Goal: Task Accomplishment & Management: Use online tool/utility

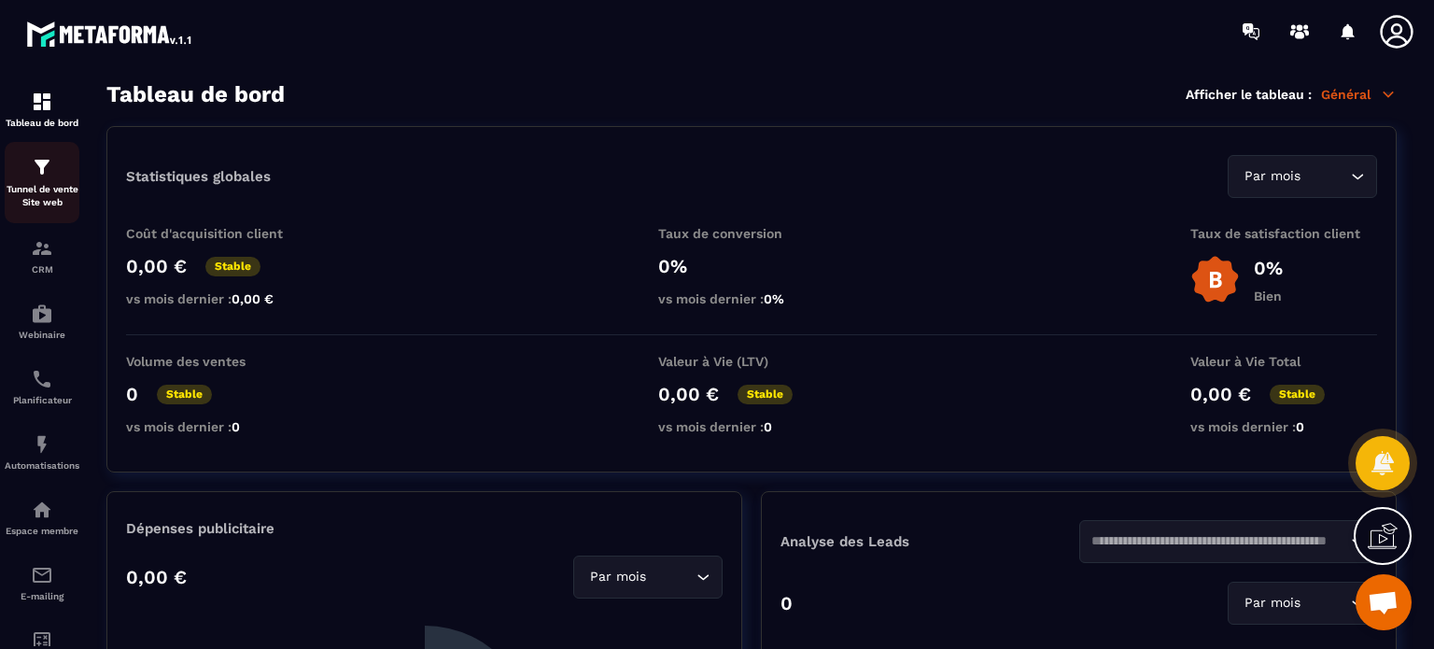
click at [66, 186] on p "Tunnel de vente Site web" at bounding box center [42, 196] width 75 height 26
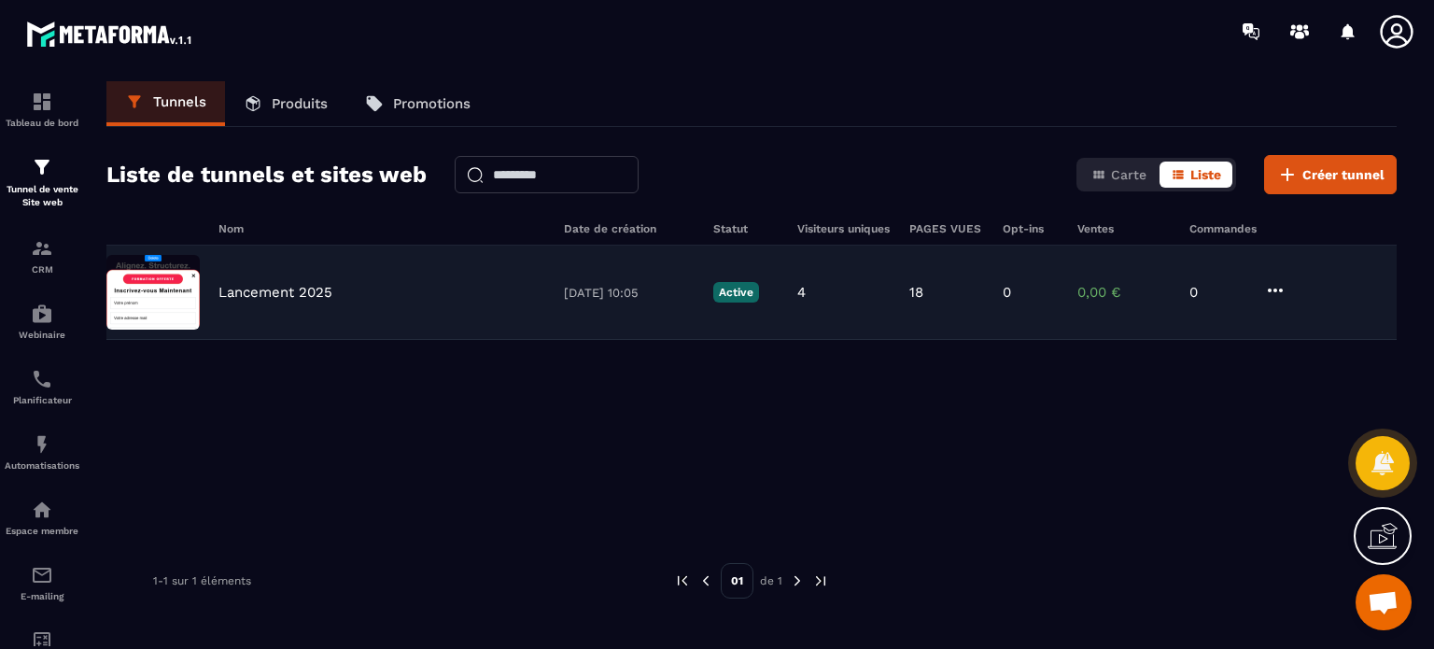
click at [288, 292] on p "Lancement 2025" at bounding box center [275, 292] width 114 height 17
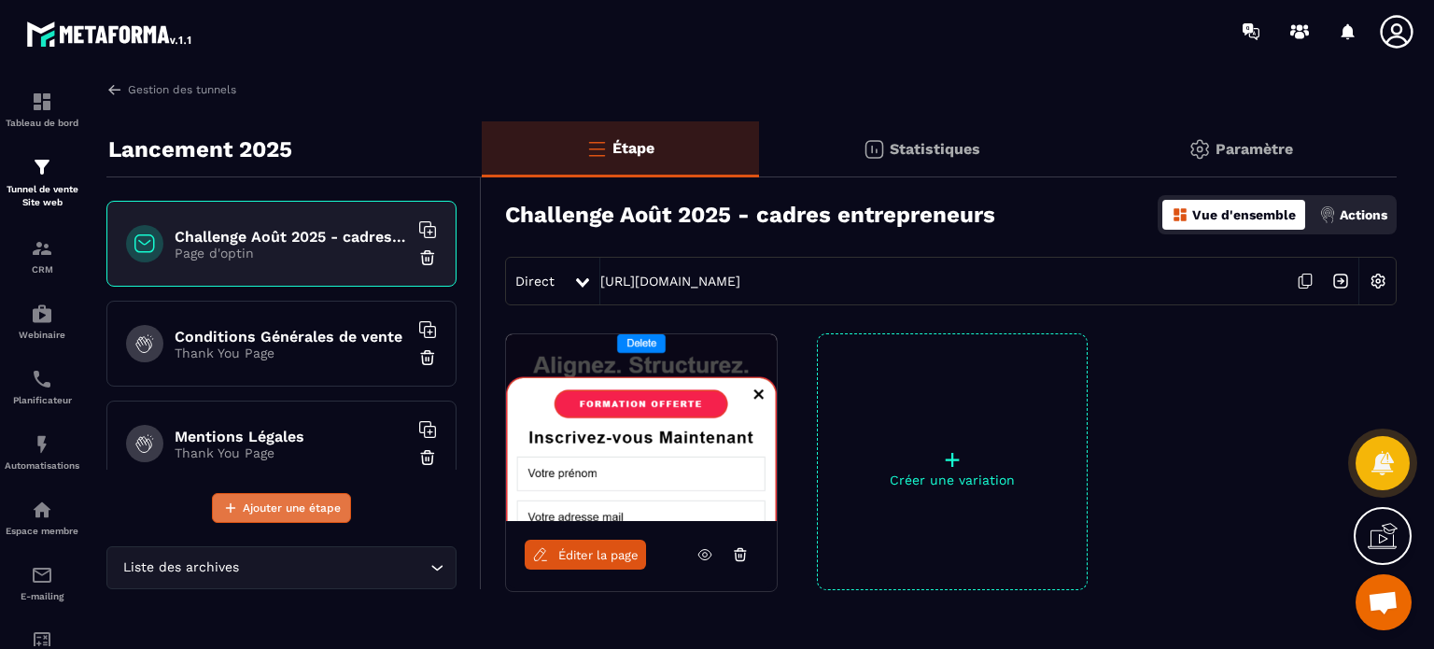
click at [276, 505] on span "Ajouter une étape" at bounding box center [292, 507] width 98 height 19
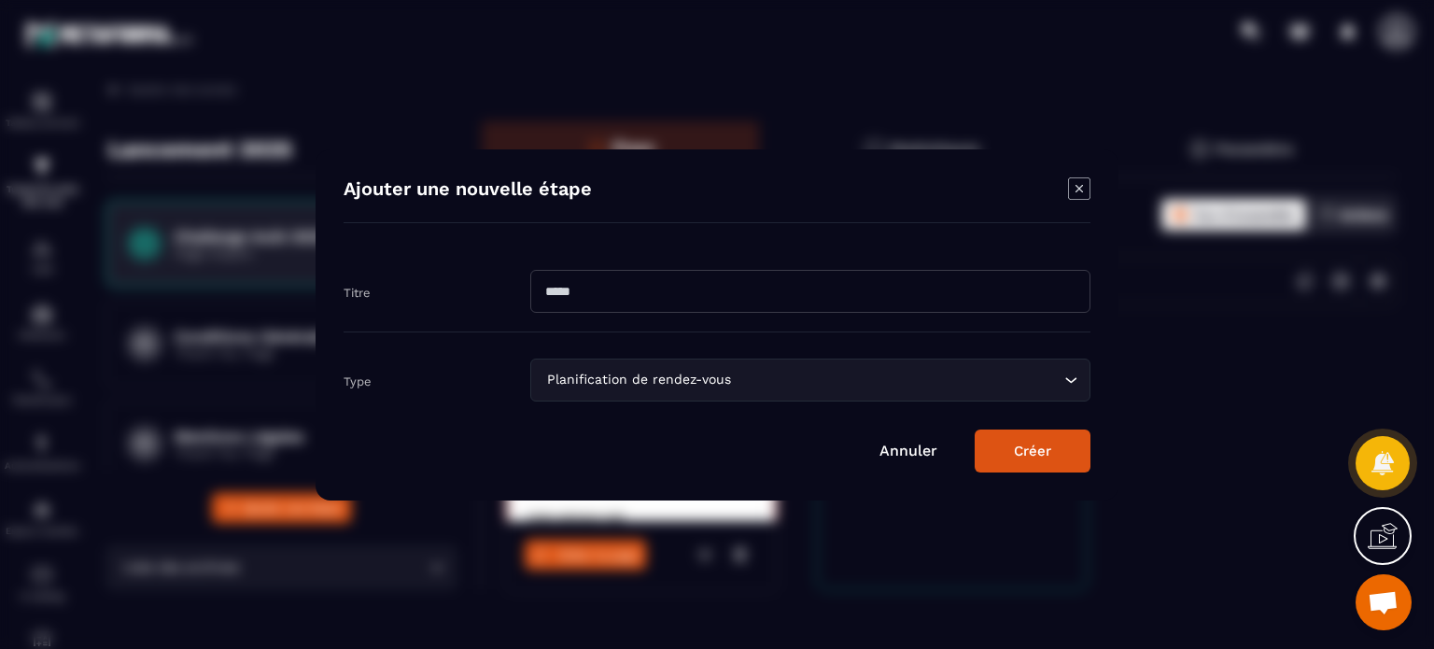
click at [601, 282] on input "Modal window" at bounding box center [810, 291] width 560 height 43
paste input "**********"
type input "**********"
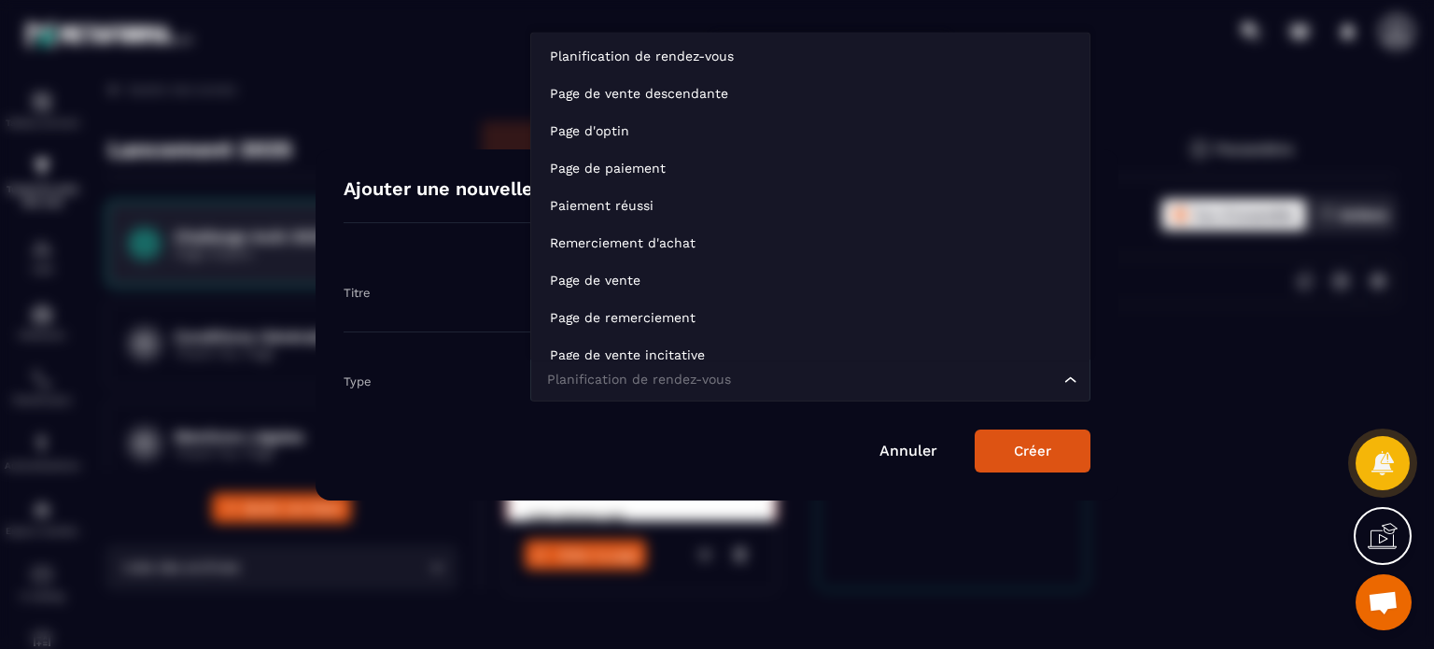
click at [565, 385] on div "Planification de rendez-vous" at bounding box center [800, 380] width 521 height 21
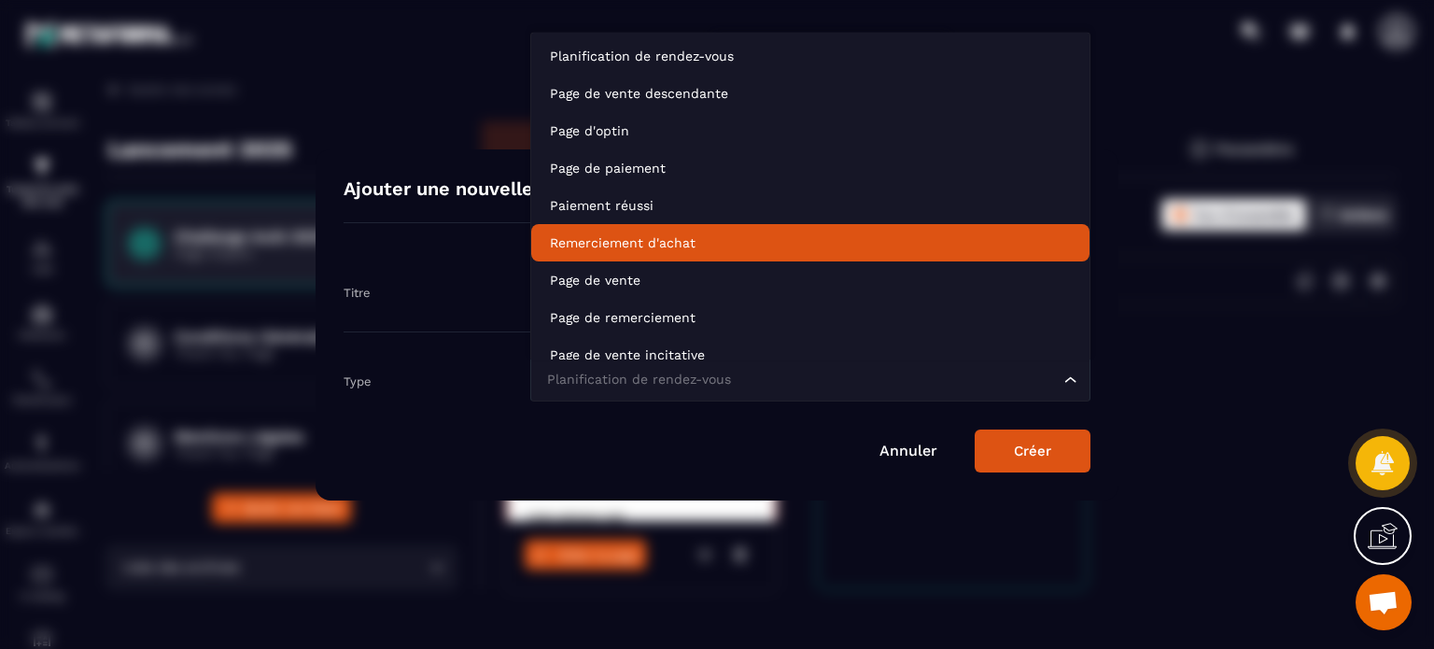
scroll to position [14, 0]
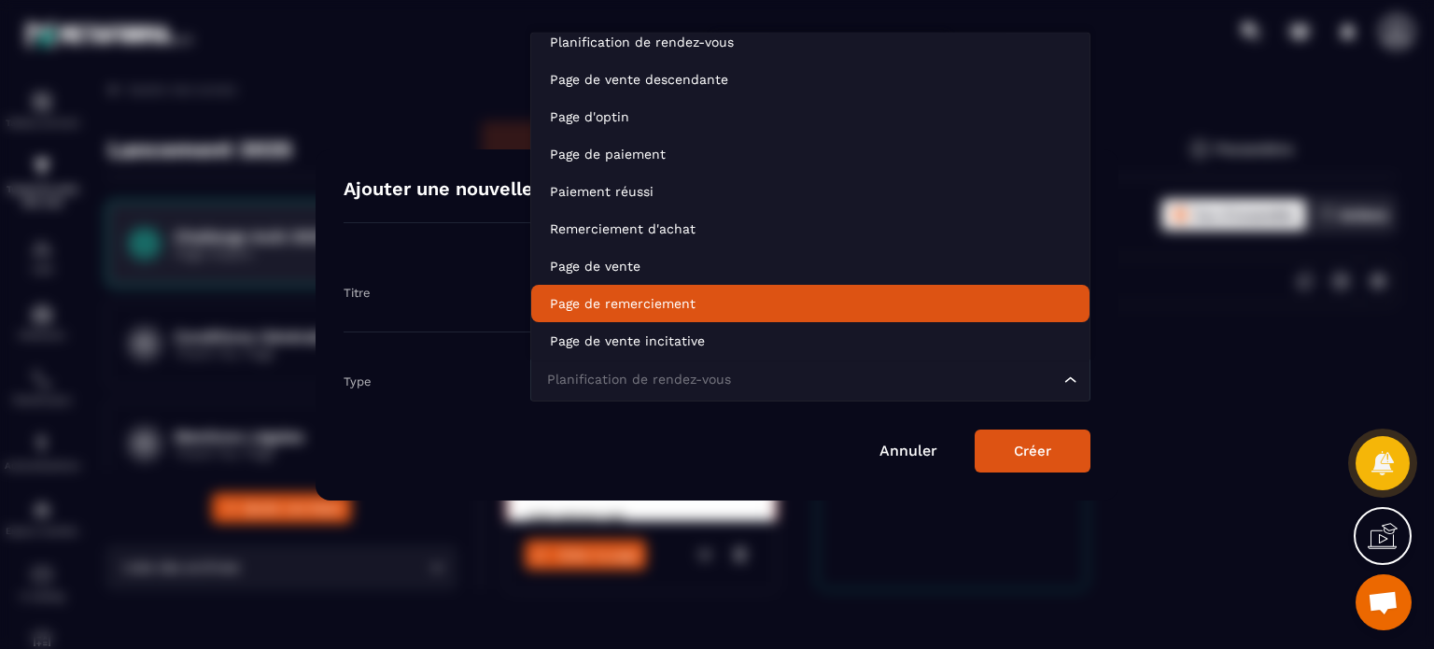
click at [616, 310] on p "Page de remerciement" at bounding box center [810, 303] width 521 height 19
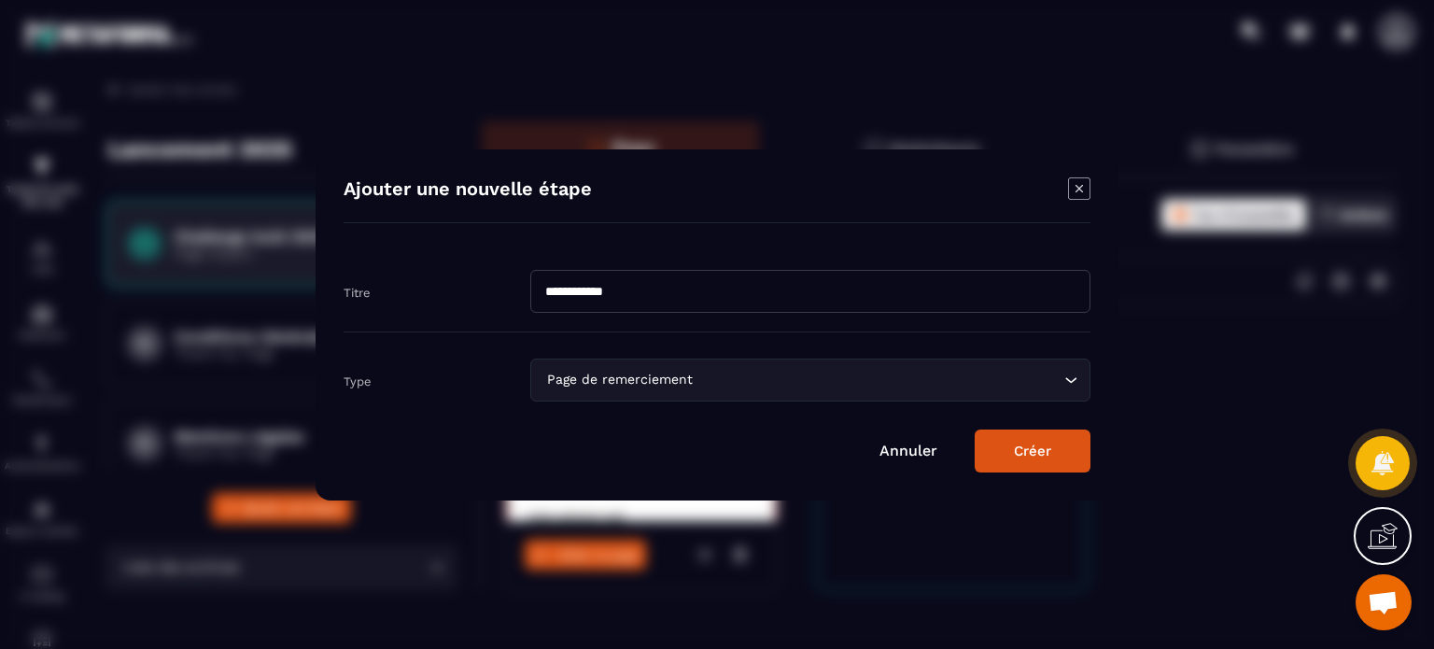
click at [1031, 450] on button "Créer" at bounding box center [1033, 450] width 116 height 43
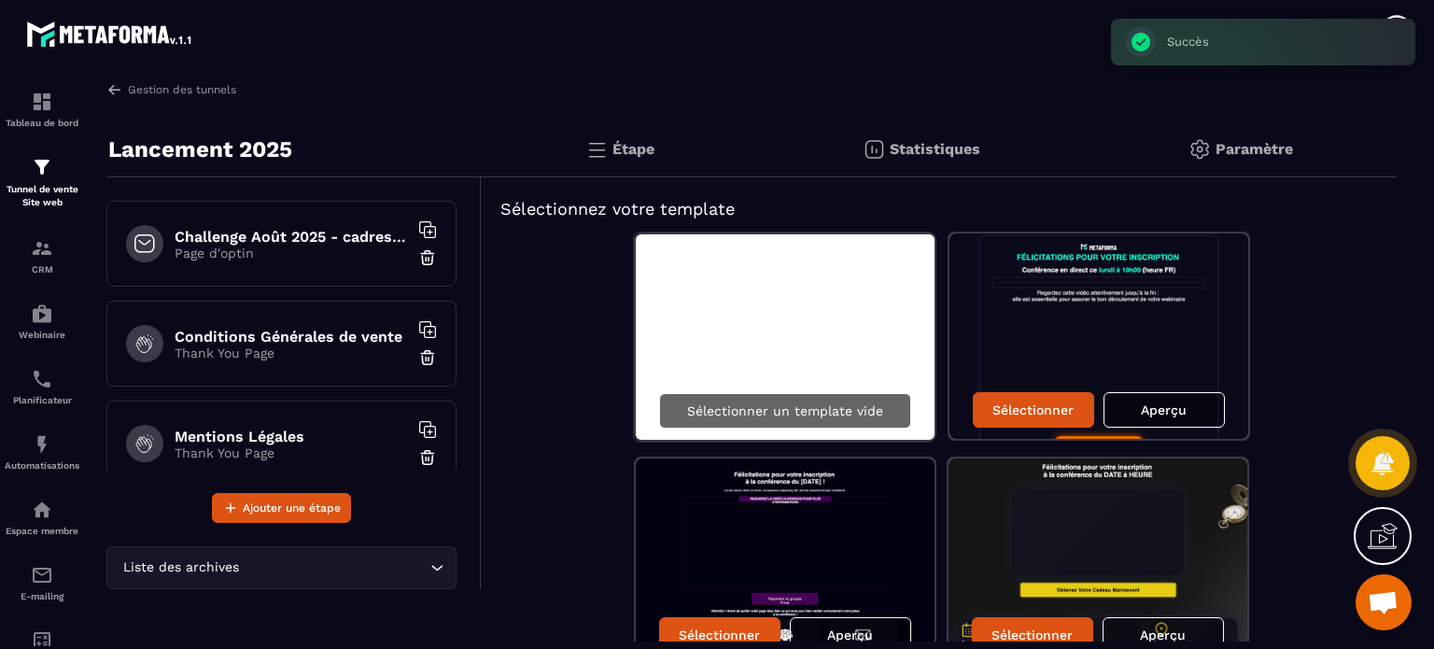
click at [780, 406] on p "Sélectionner un template vide" at bounding box center [785, 410] width 196 height 15
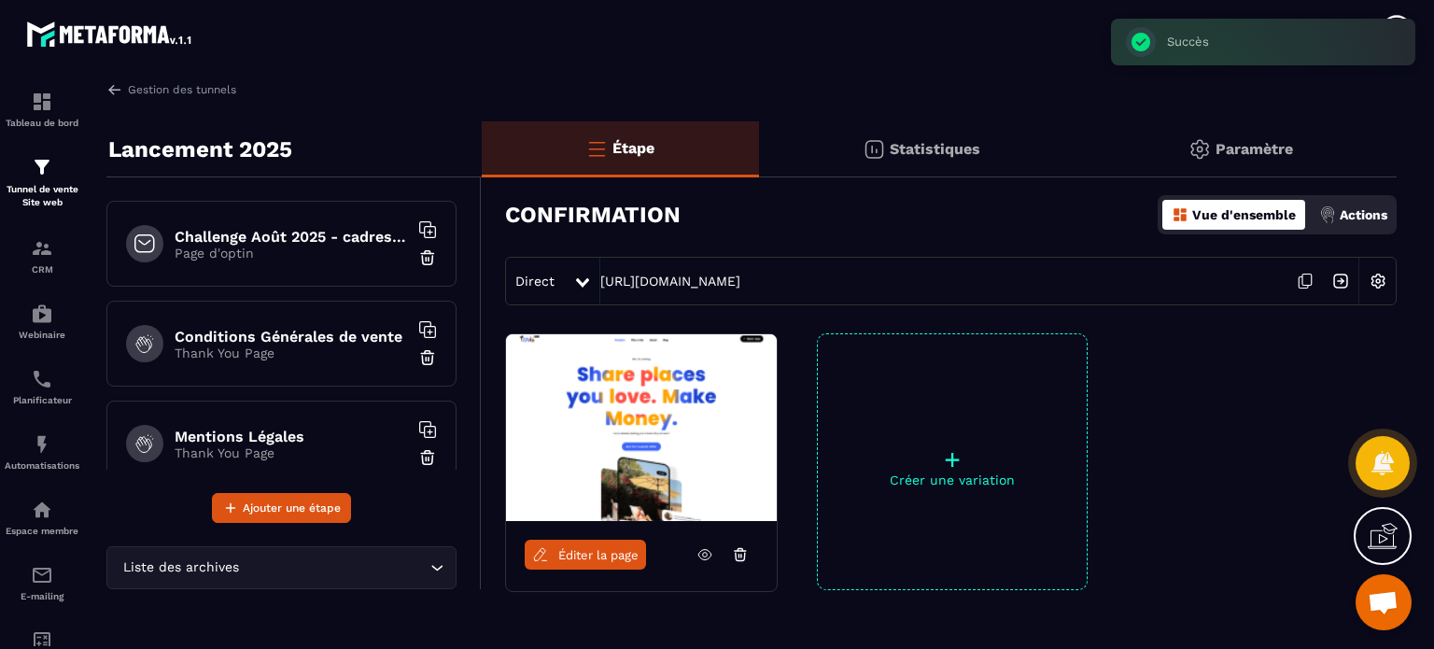
scroll to position [228, 0]
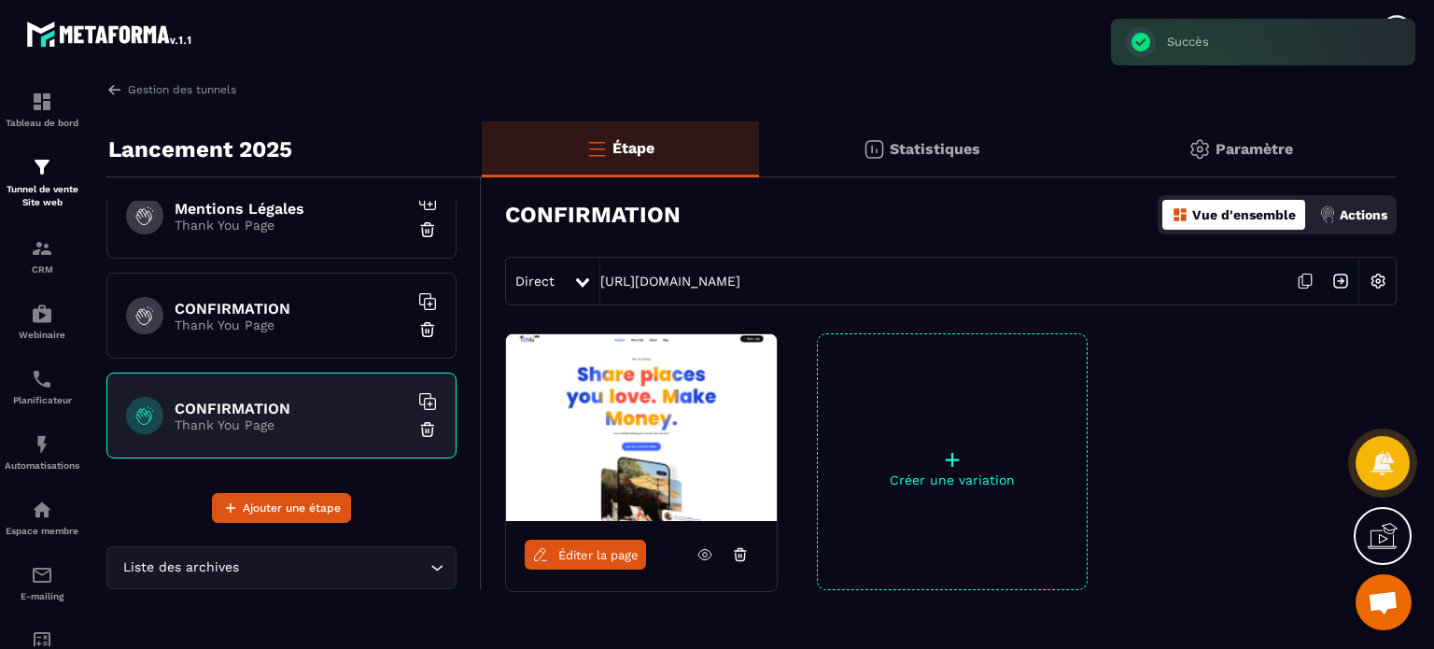
click at [290, 331] on div "CONFIRMATION Thank You Page" at bounding box center [281, 316] width 350 height 86
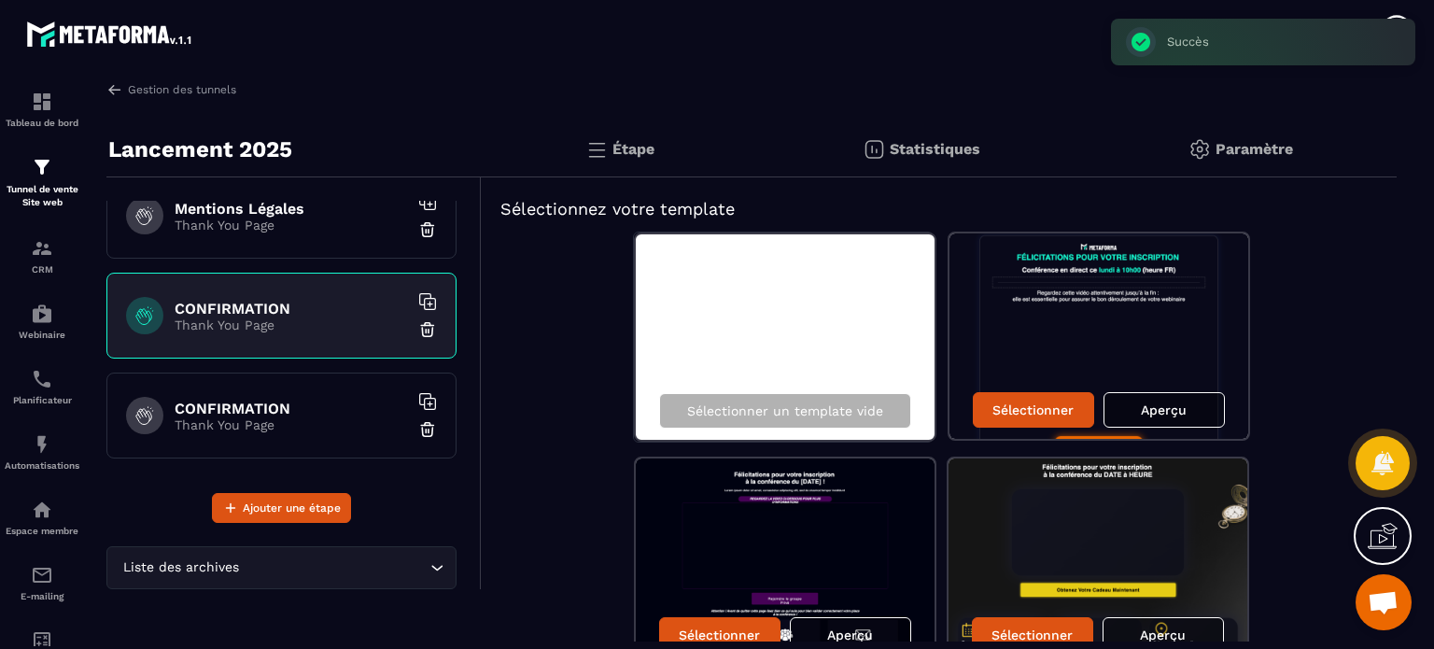
click at [418, 330] on img at bounding box center [427, 329] width 19 height 19
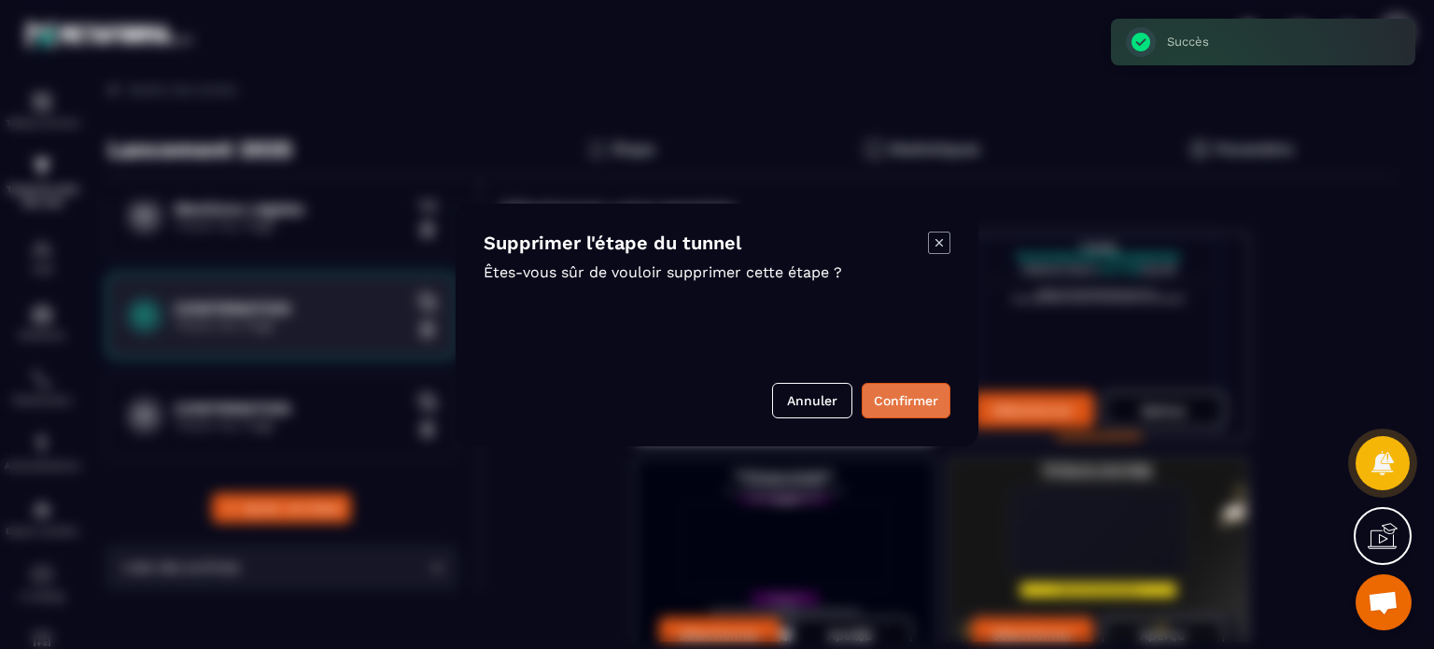
click at [911, 391] on button "Confirmer" at bounding box center [906, 400] width 89 height 35
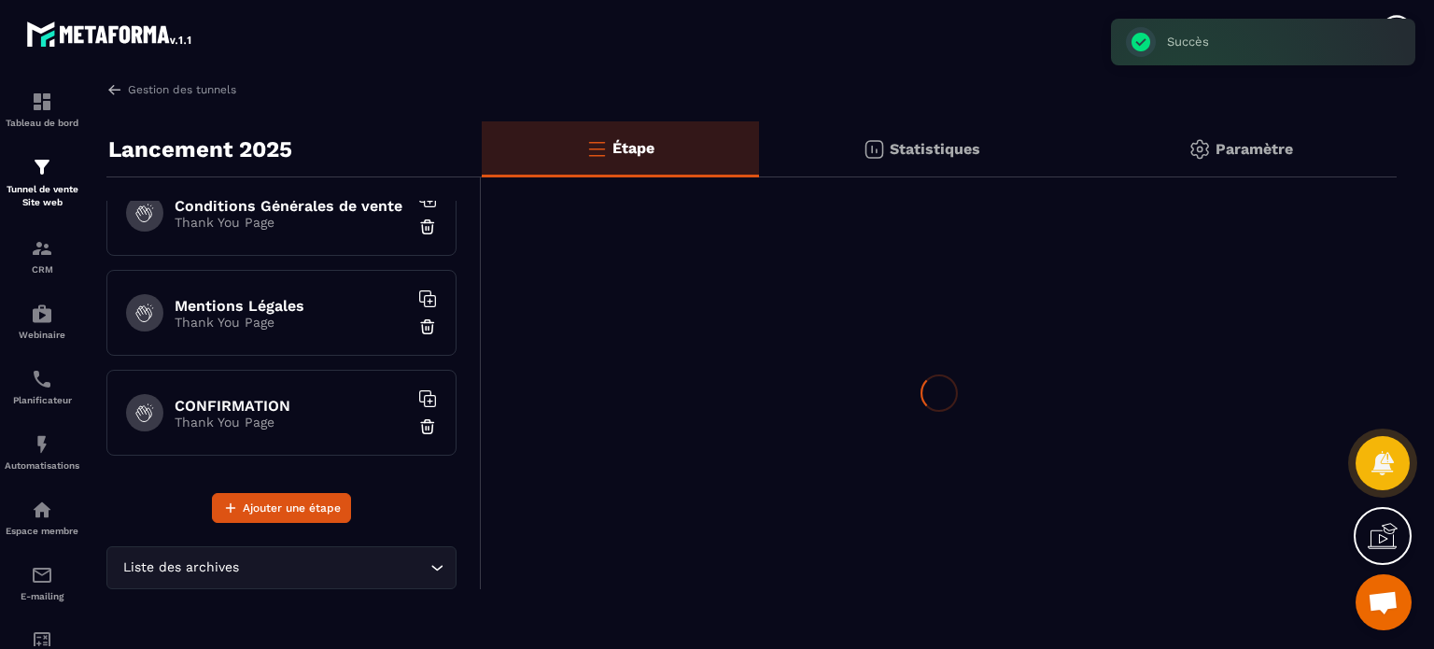
scroll to position [129, 0]
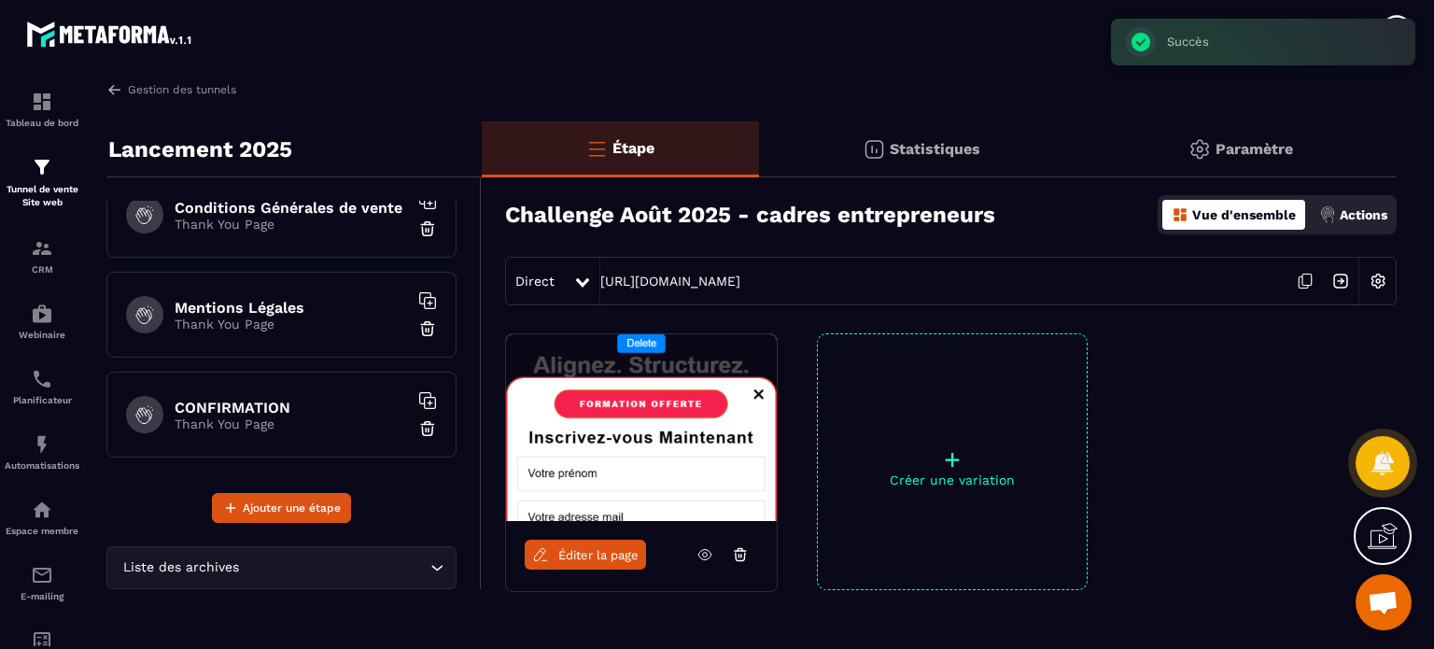
click at [273, 382] on div "CONFIRMATION Thank You Page" at bounding box center [281, 415] width 350 height 86
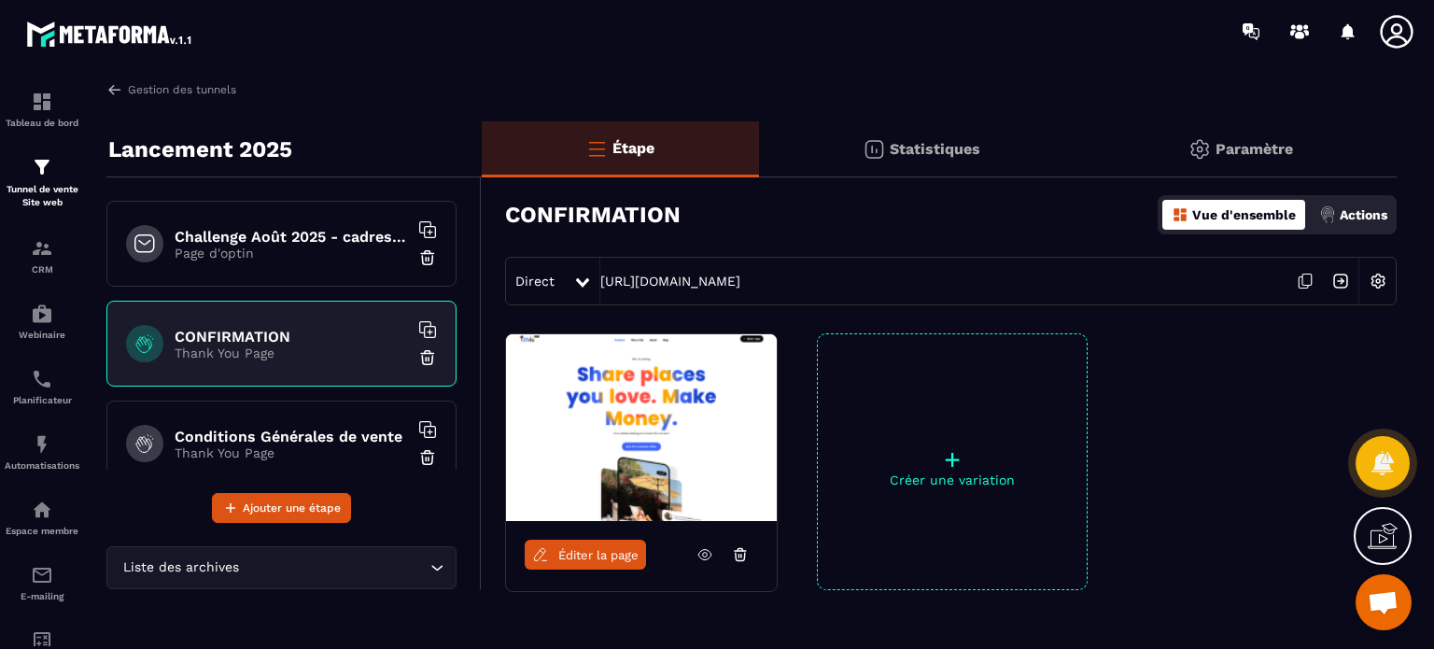
click at [274, 330] on h6 "CONFIRMATION" at bounding box center [291, 337] width 233 height 18
click at [1373, 277] on img at bounding box center [1377, 280] width 35 height 35
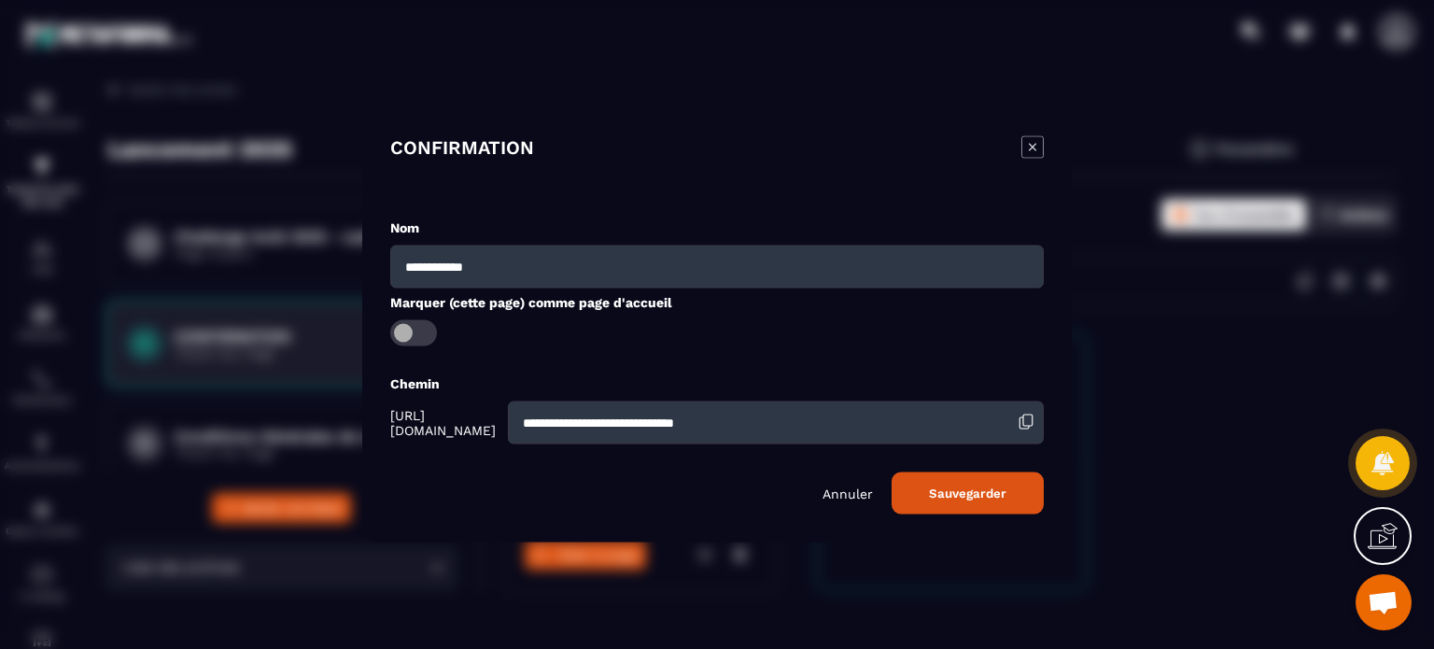
click at [796, 411] on input "**********" at bounding box center [776, 421] width 536 height 43
paste input "Modal window"
type input "**********"
click at [940, 504] on button "Sauvegarder" at bounding box center [967, 492] width 152 height 42
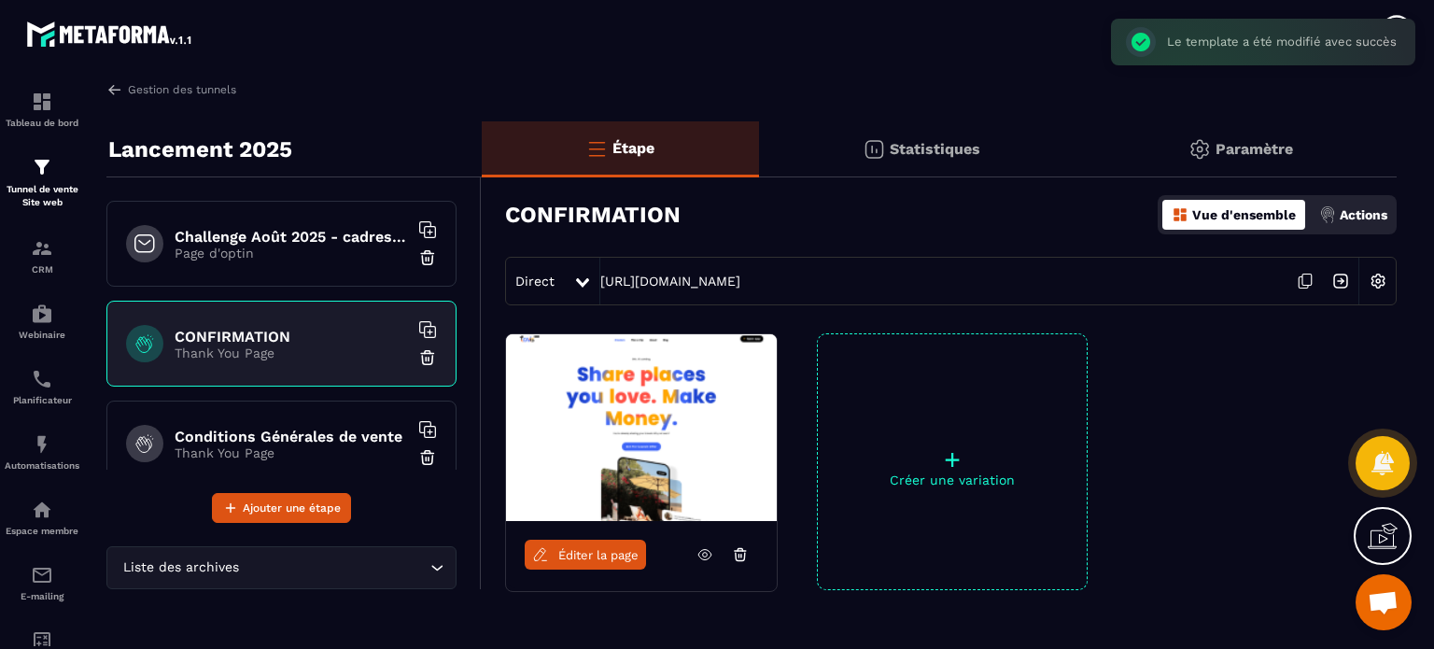
click at [594, 544] on link "Éditer la page" at bounding box center [585, 555] width 121 height 30
